Goal: Task Accomplishment & Management: Manage account settings

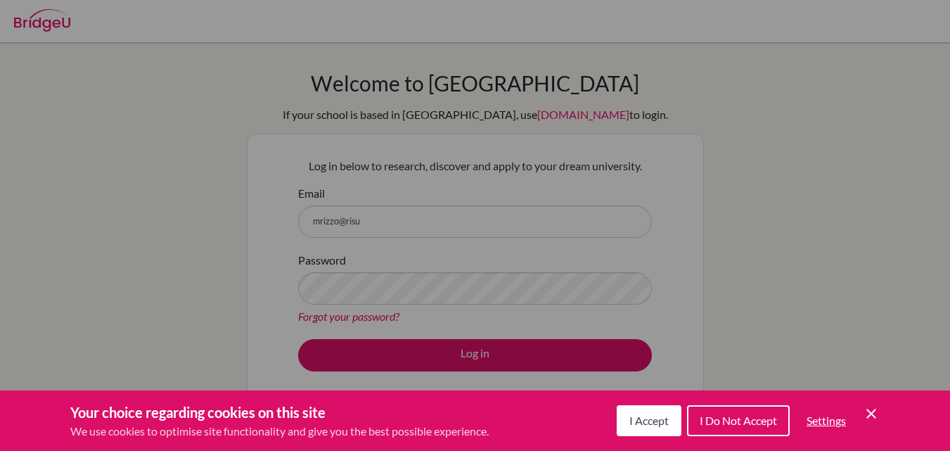
click at [763, 418] on span "I Do Not Accept" at bounding box center [737, 419] width 77 height 13
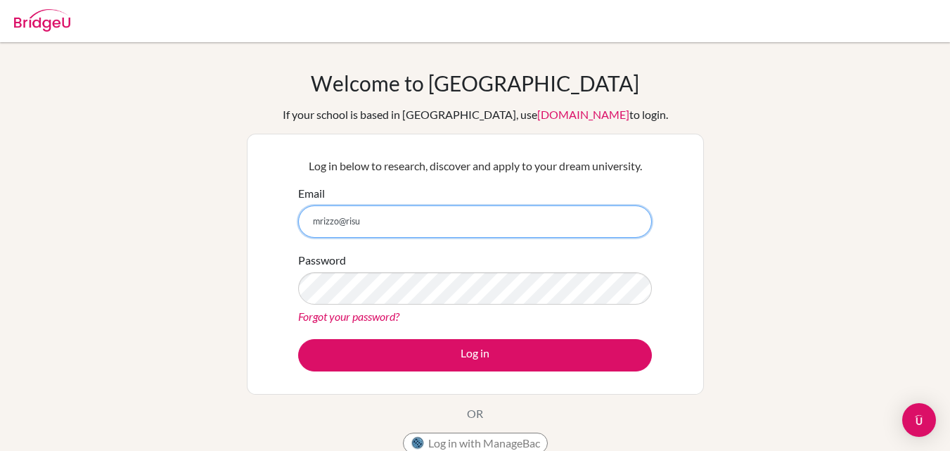
click at [401, 231] on input "mrizzo@risu" at bounding box center [475, 221] width 354 height 32
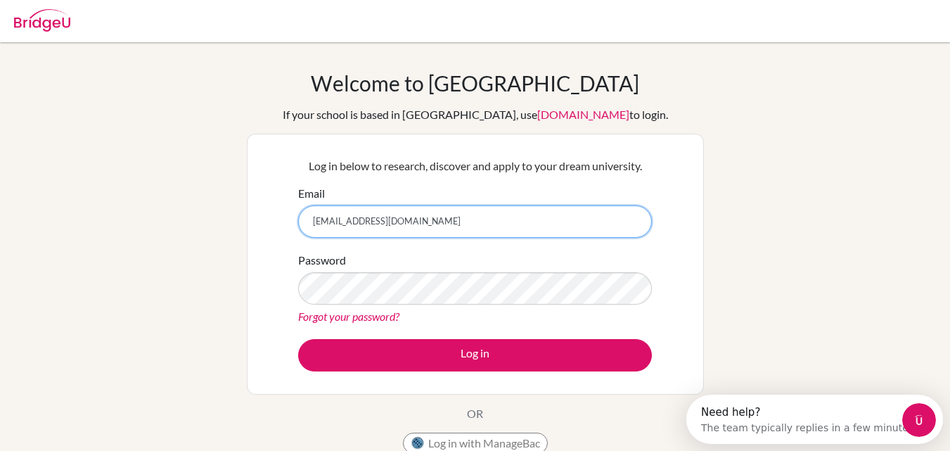
type input "[EMAIL_ADDRESS][DOMAIN_NAME]"
click at [298, 339] on button "Log in" at bounding box center [475, 355] width 354 height 32
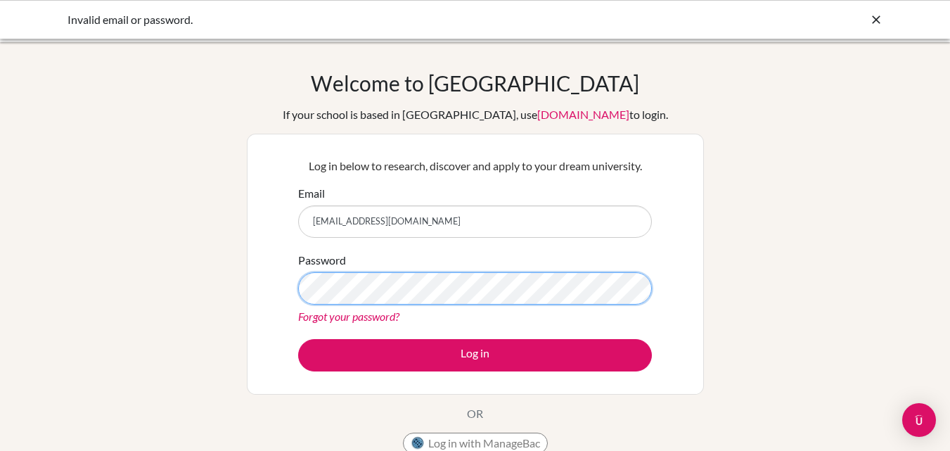
click at [298, 339] on button "Log in" at bounding box center [475, 355] width 354 height 32
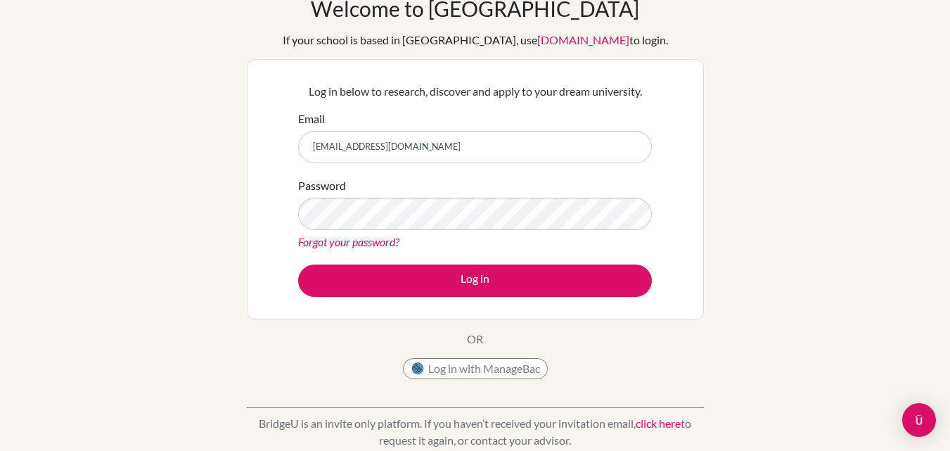
scroll to position [70, 0]
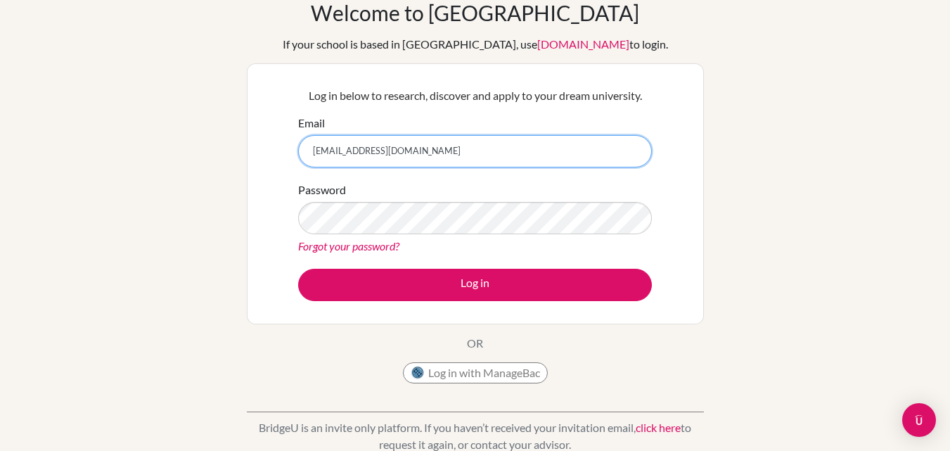
click at [407, 140] on input "[EMAIL_ADDRESS][DOMAIN_NAME]" at bounding box center [475, 151] width 354 height 32
type input "mrizzo@risu.sc.ug"
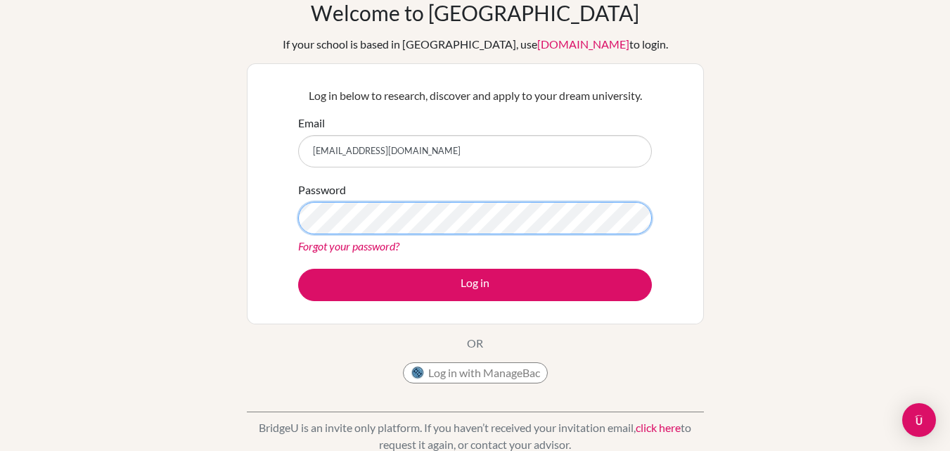
click at [298, 269] on button "Log in" at bounding box center [475, 285] width 354 height 32
